Goal: Transaction & Acquisition: Purchase product/service

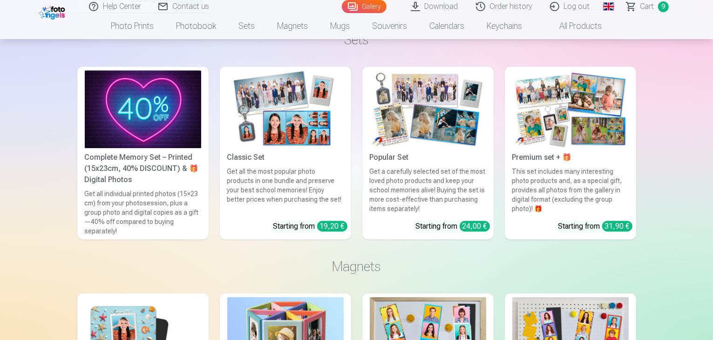
scroll to position [2842, 0]
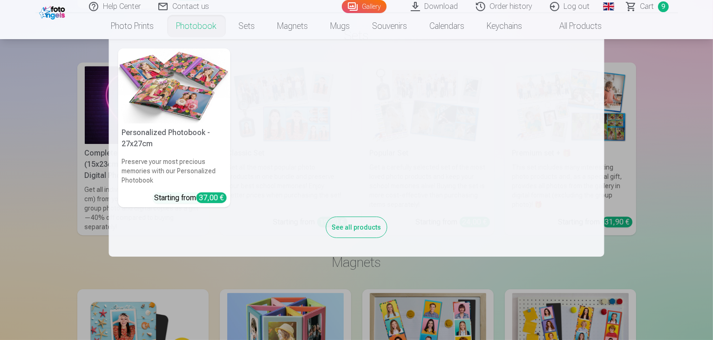
click at [158, 135] on h5 "Personalized Photobook - 27x27cm" at bounding box center [174, 138] width 112 height 30
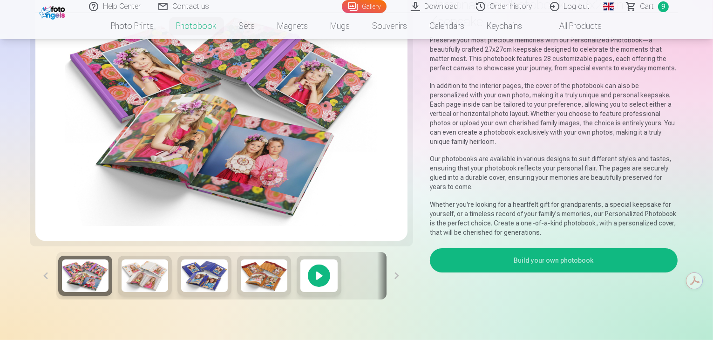
scroll to position [140, 0]
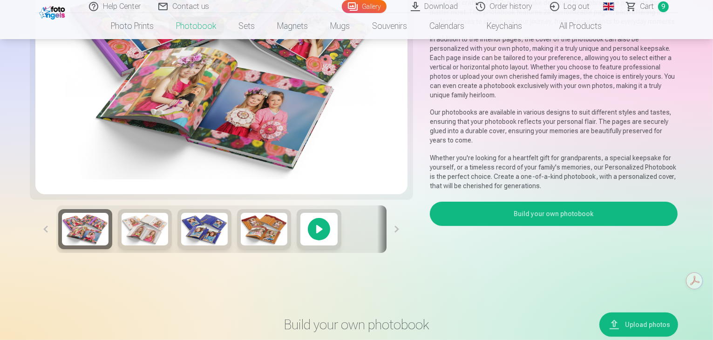
click at [122, 246] on img at bounding box center [145, 229] width 47 height 33
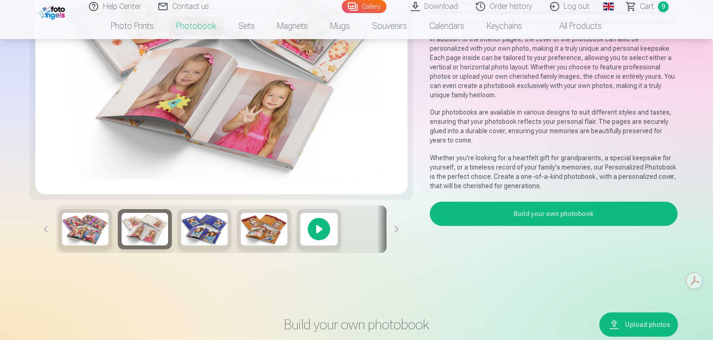
click at [69, 246] on img at bounding box center [85, 229] width 47 height 33
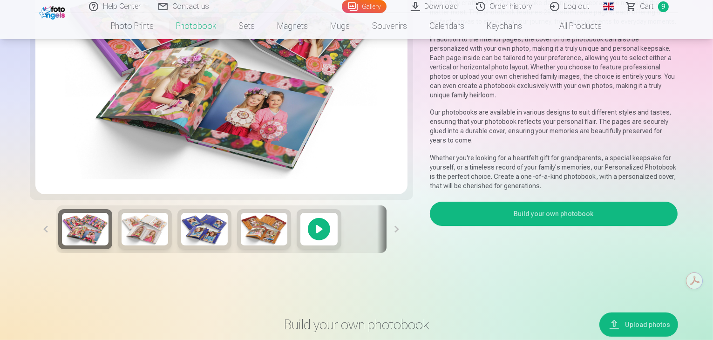
click at [122, 246] on img at bounding box center [145, 229] width 47 height 33
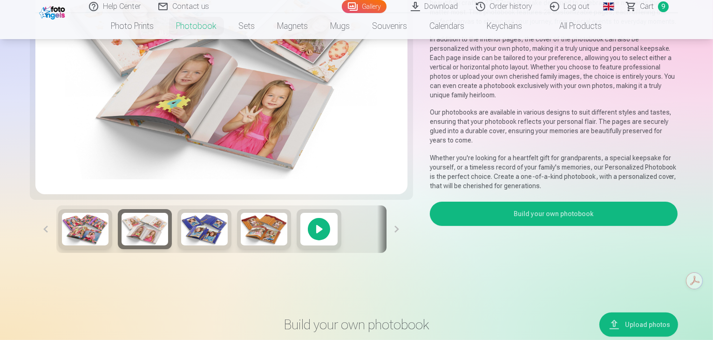
click at [181, 246] on img at bounding box center [204, 229] width 47 height 33
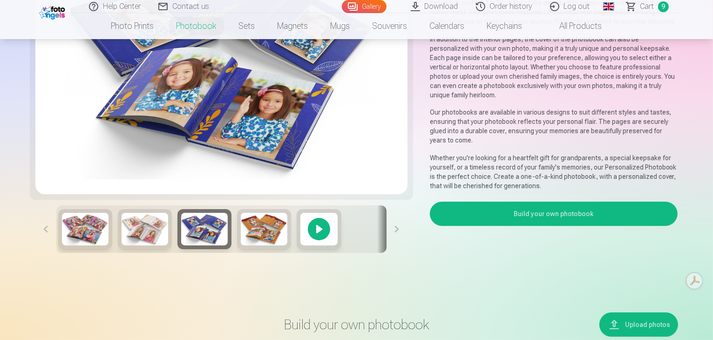
click at [241, 246] on img at bounding box center [264, 229] width 47 height 33
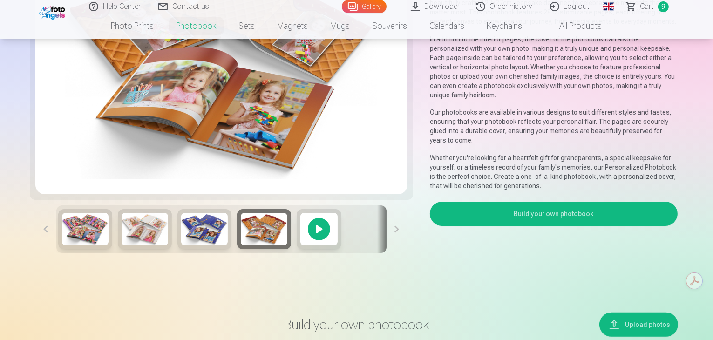
click at [297, 249] on div at bounding box center [319, 229] width 45 height 40
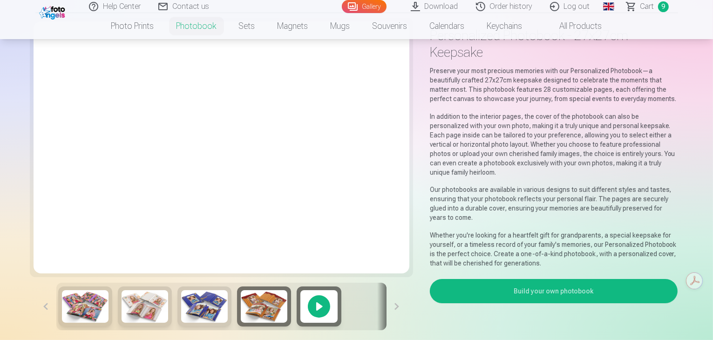
scroll to position [0, 0]
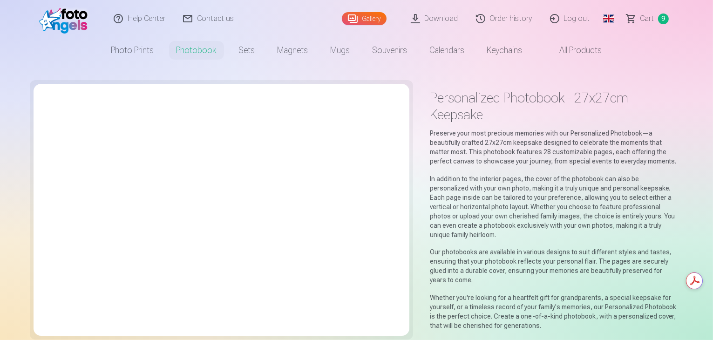
click at [609, 18] on link "Global" at bounding box center [609, 18] width 19 height 37
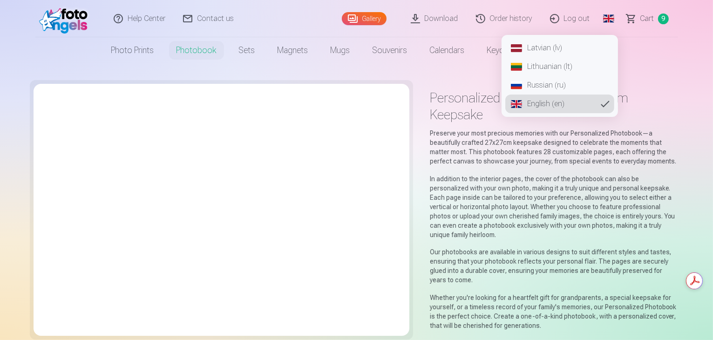
click at [260, 77] on main "Personalized Photobook - 27x27cm Keepsake Preserve your most precious memories …" at bounding box center [356, 246] width 643 height 367
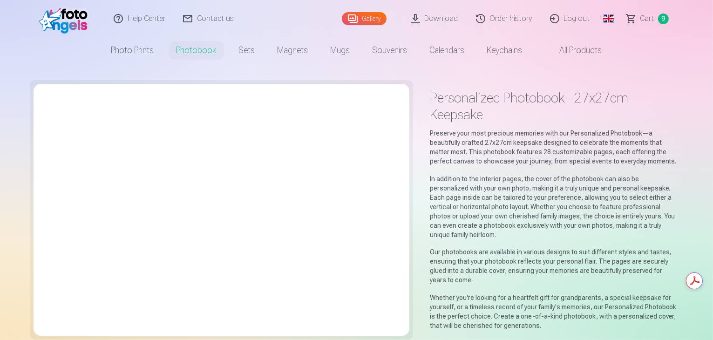
click at [611, 18] on link "Global" at bounding box center [609, 18] width 19 height 37
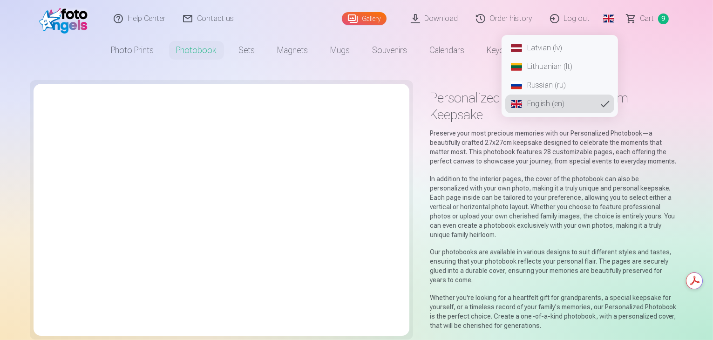
click at [533, 48] on link "Latvian (lv)" at bounding box center [560, 48] width 109 height 19
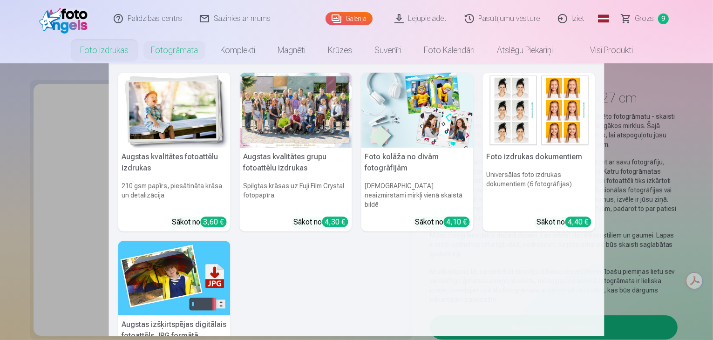
click at [113, 53] on link "Foto izdrukas" at bounding box center [104, 50] width 71 height 26
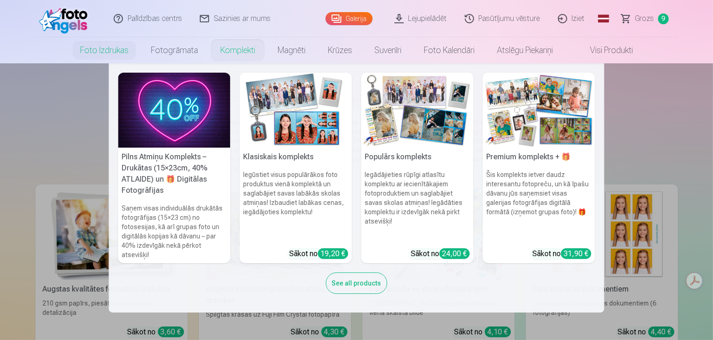
click at [433, 120] on img at bounding box center [418, 110] width 112 height 75
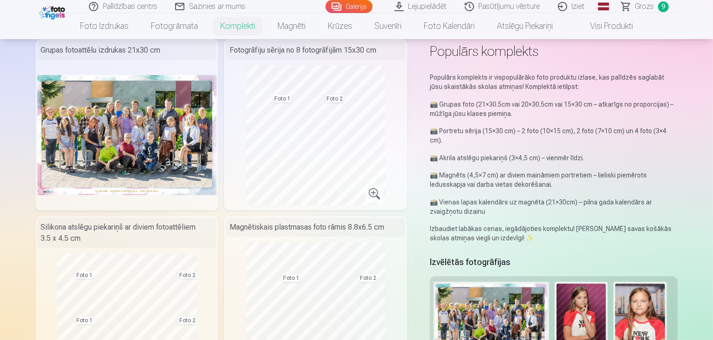
scroll to position [233, 0]
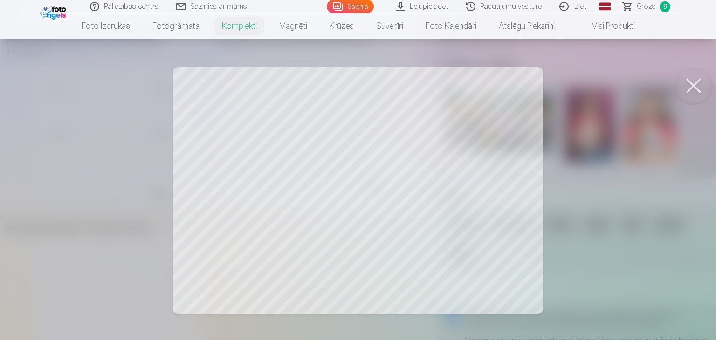
click at [290, 174] on div at bounding box center [358, 170] width 716 height 340
click at [282, 133] on div at bounding box center [358, 170] width 716 height 340
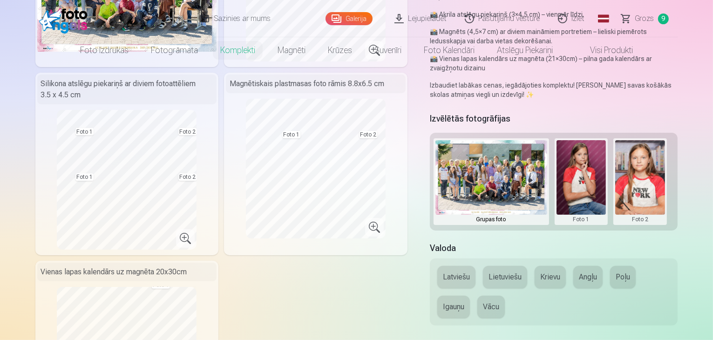
scroll to position [0, 0]
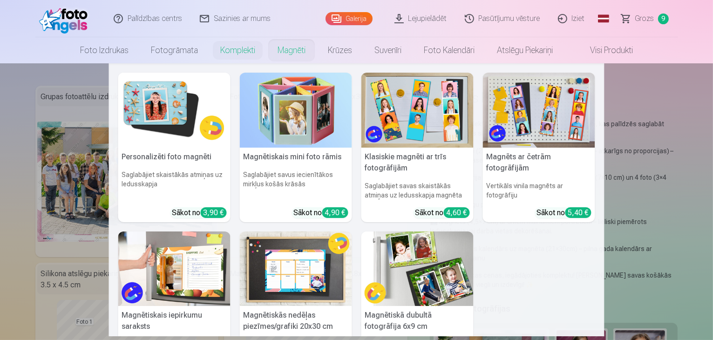
click at [293, 53] on link "Magnēti" at bounding box center [292, 50] width 50 height 26
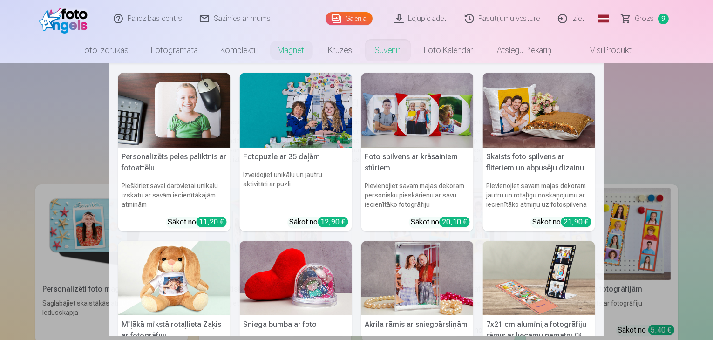
click at [390, 49] on link "Suvenīri" at bounding box center [387, 50] width 49 height 26
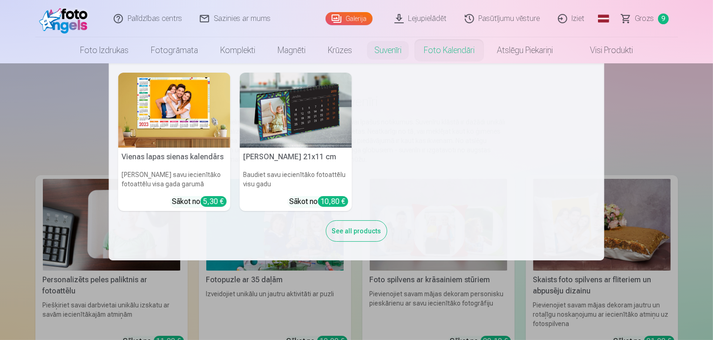
click at [456, 51] on link "Foto kalendāri" at bounding box center [449, 50] width 73 height 26
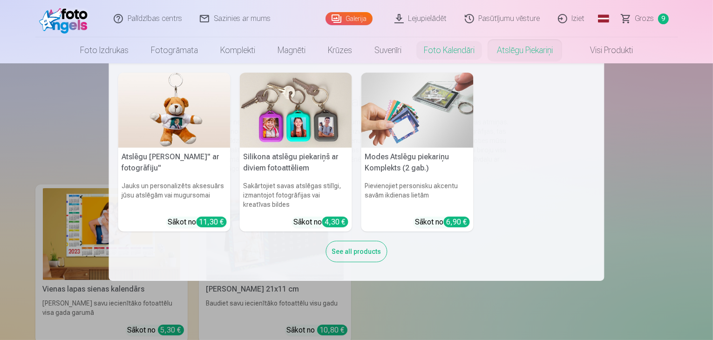
click at [534, 52] on link "Atslēgu piekariņi" at bounding box center [525, 50] width 78 height 26
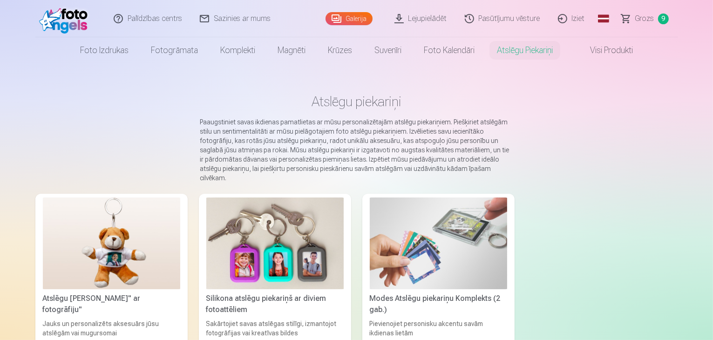
click at [613, 50] on link "Visi produkti" at bounding box center [604, 50] width 80 height 26
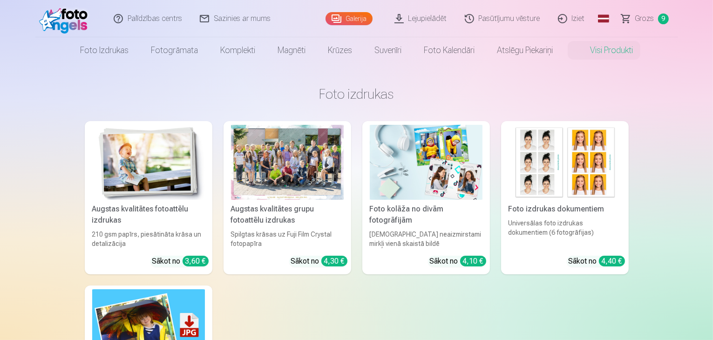
click at [359, 20] on link "Galerija" at bounding box center [349, 18] width 47 height 13
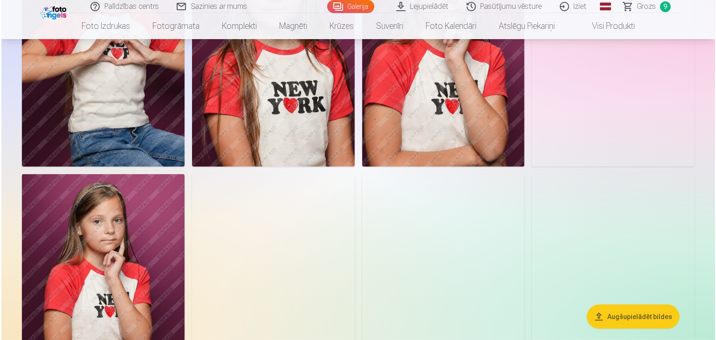
scroll to position [373, 0]
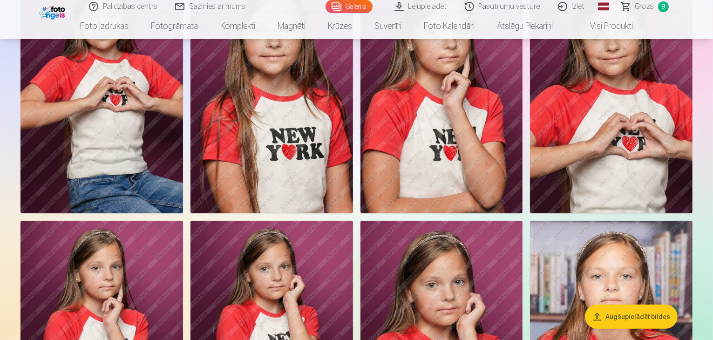
click at [353, 213] on img at bounding box center [272, 91] width 163 height 244
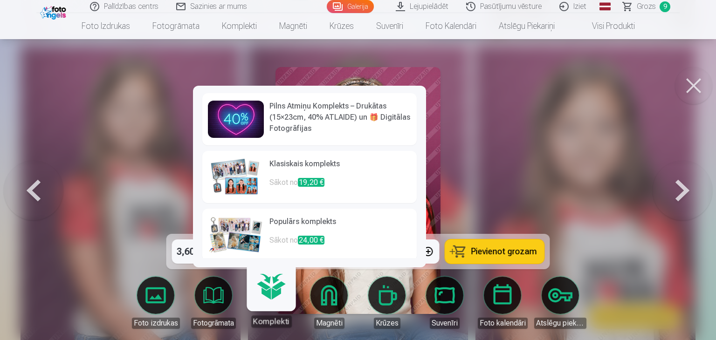
click at [271, 297] on link "Komplekti" at bounding box center [270, 298] width 57 height 57
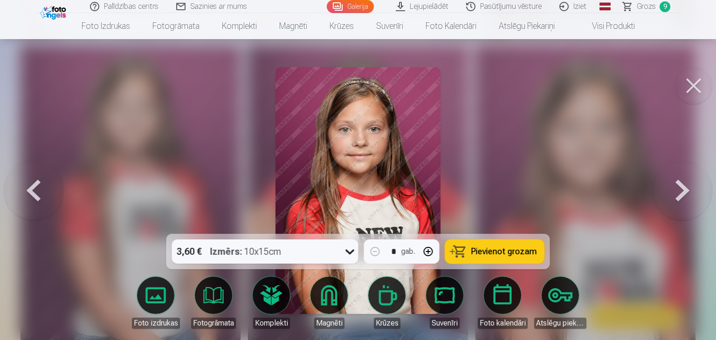
click at [151, 299] on link "Foto izdrukas" at bounding box center [156, 303] width 52 height 52
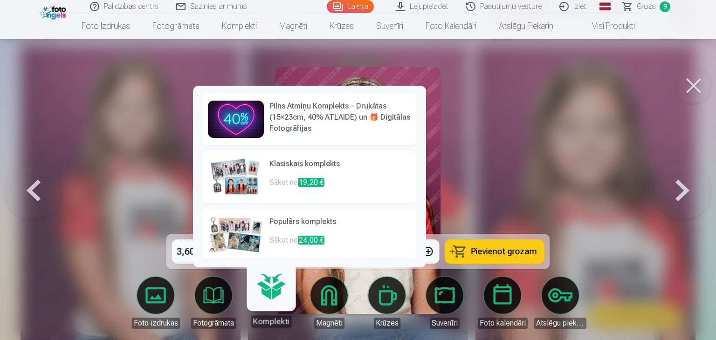
click at [302, 115] on h6 "Pilns Atmiņu Komplekts – Drukātas (15×23cm, 40% ATLAIDE) un 🎁 Digitālas Fotogrā…" at bounding box center [340, 118] width 142 height 34
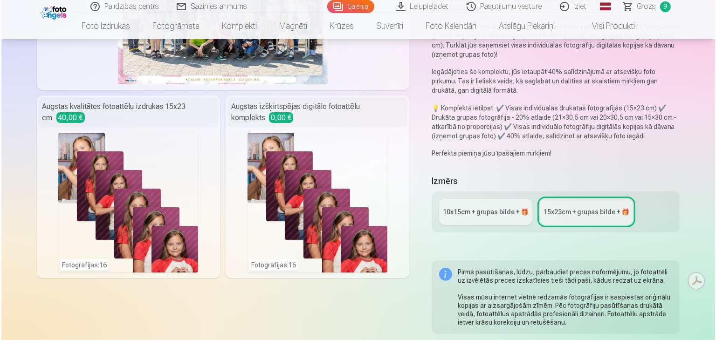
scroll to position [233, 0]
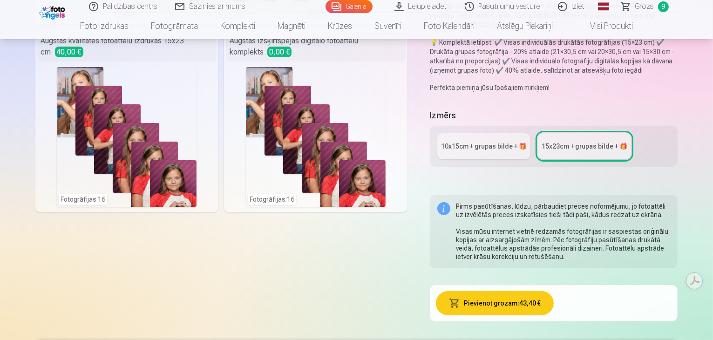
click at [289, 137] on div "Fotogrāfijas : 16" at bounding box center [316, 137] width 140 height 140
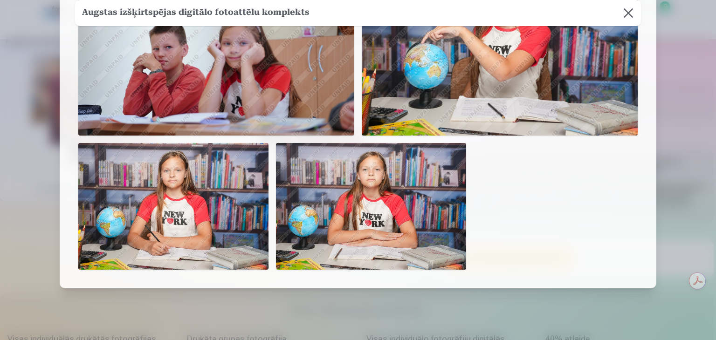
scroll to position [425, 0]
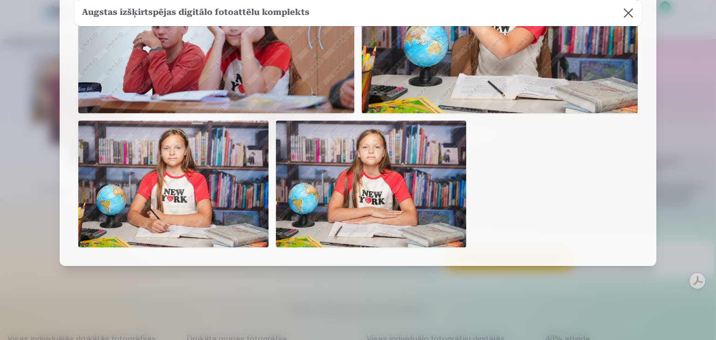
click at [198, 178] on img at bounding box center [173, 184] width 190 height 127
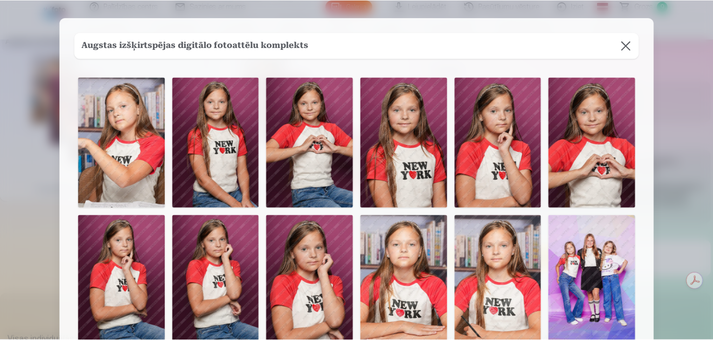
scroll to position [0, 0]
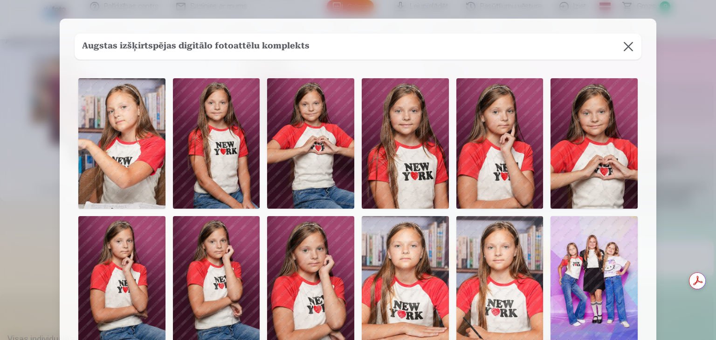
click at [630, 42] on button at bounding box center [628, 47] width 26 height 26
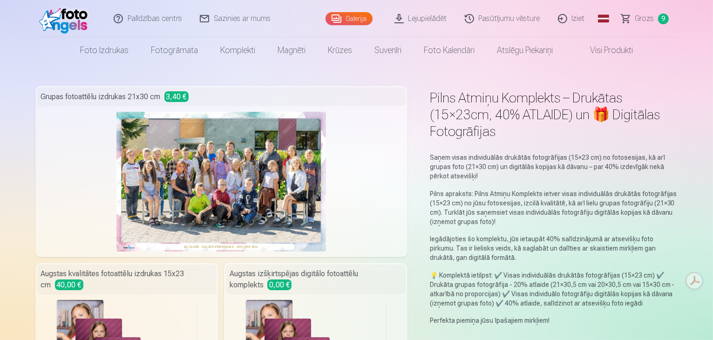
click at [355, 17] on link "Galerija" at bounding box center [349, 18] width 47 height 13
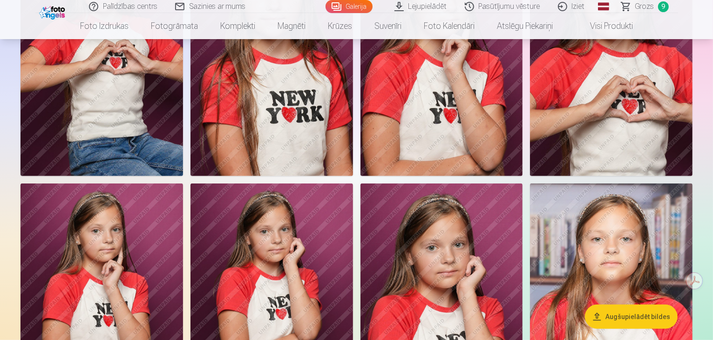
scroll to position [466, 0]
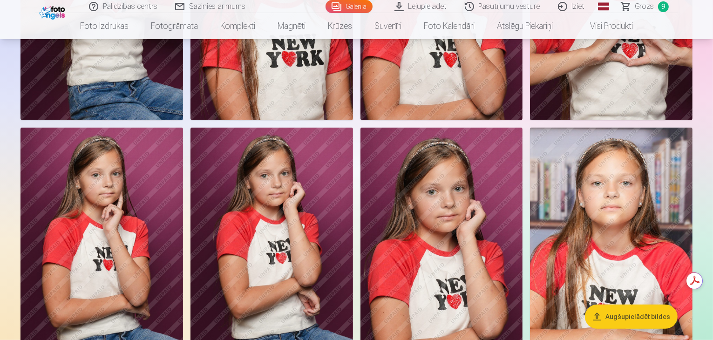
click at [617, 318] on button "Augšupielādēt bildes" at bounding box center [631, 317] width 93 height 24
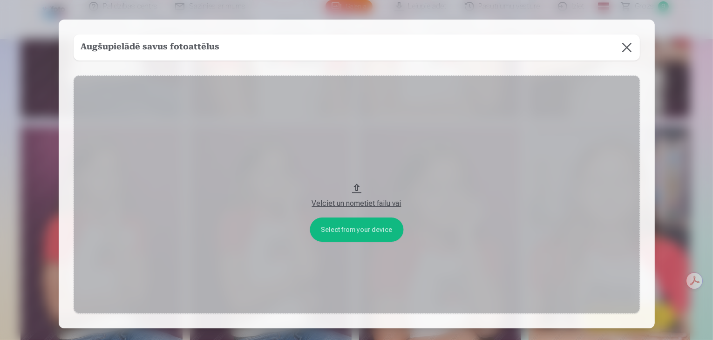
scroll to position [467, 0]
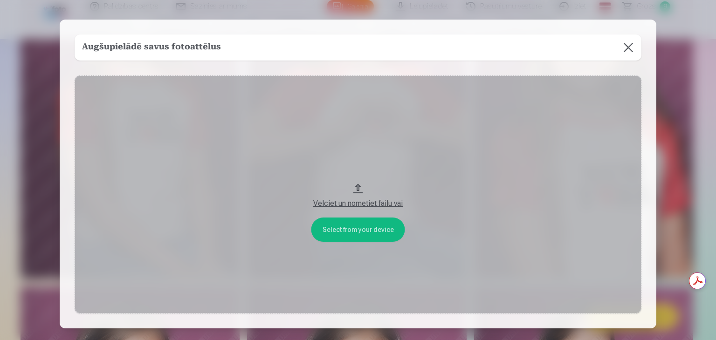
click at [367, 232] on button "Velciet un nometiet failu vai" at bounding box center [358, 194] width 567 height 238
click at [629, 46] on button at bounding box center [628, 47] width 26 height 26
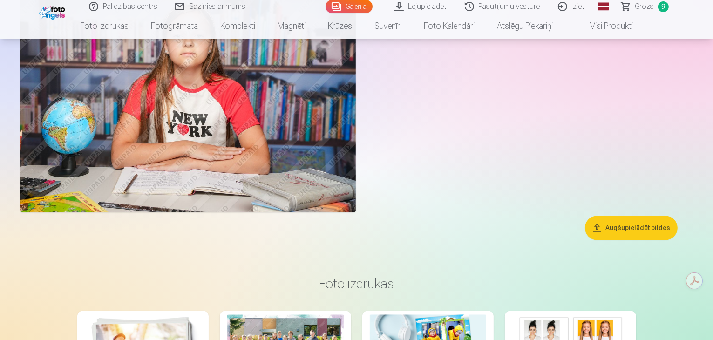
scroll to position [2051, 0]
